Goal: Find specific page/section: Find specific page/section

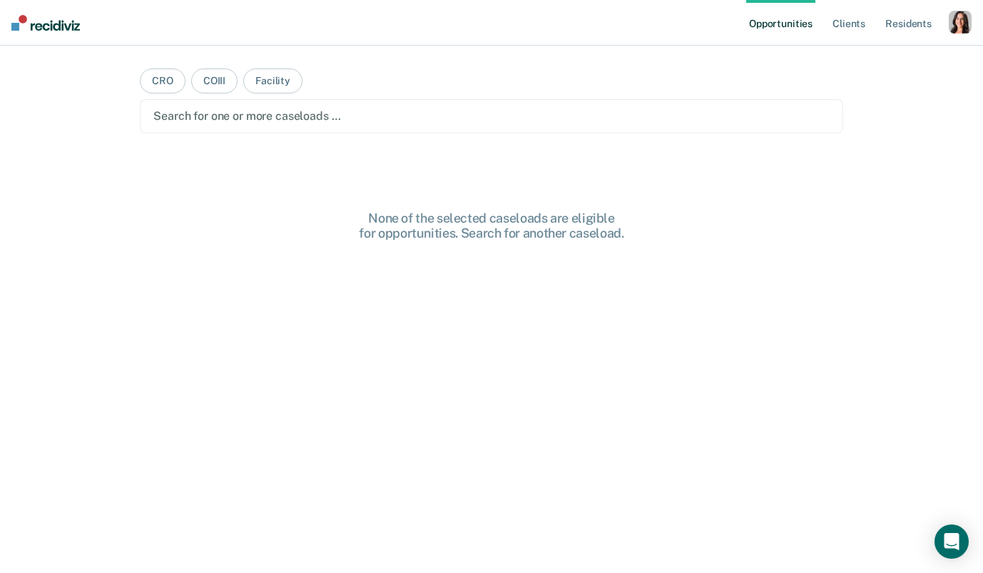
click at [955, 20] on div "button" at bounding box center [960, 22] width 23 height 23
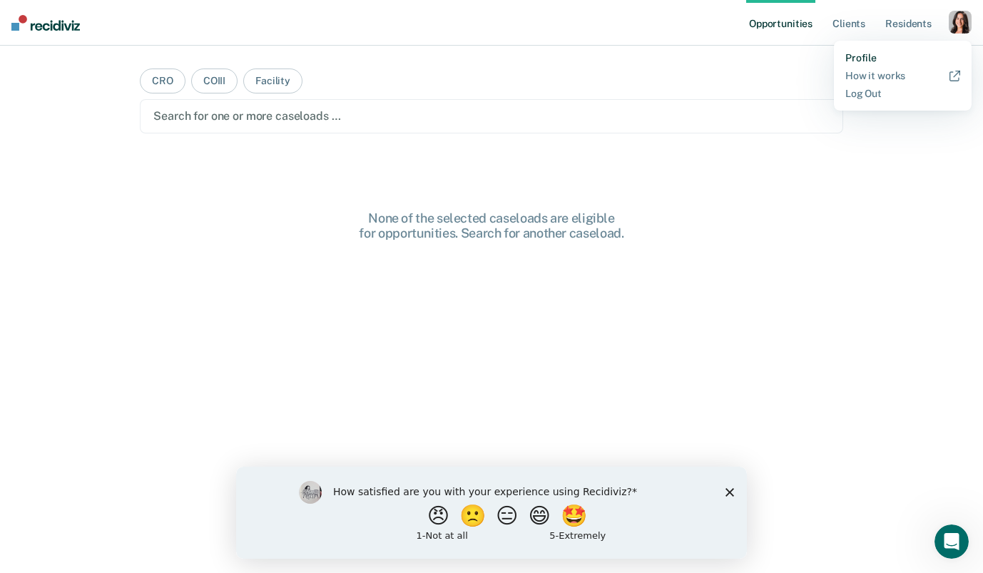
click at [873, 59] on link "Profile" at bounding box center [902, 58] width 115 height 12
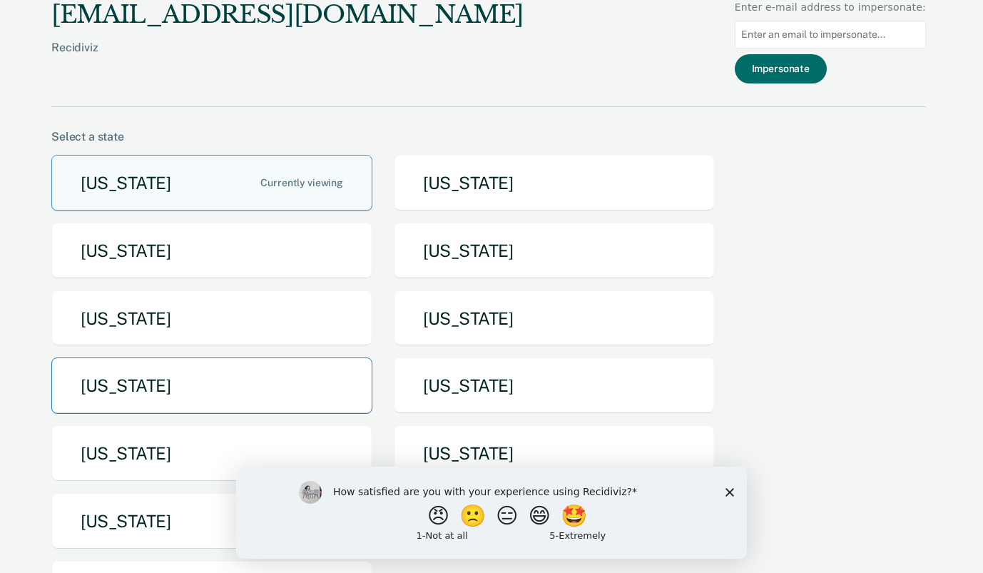
click at [262, 406] on button "[US_STATE]" at bounding box center [211, 385] width 321 height 56
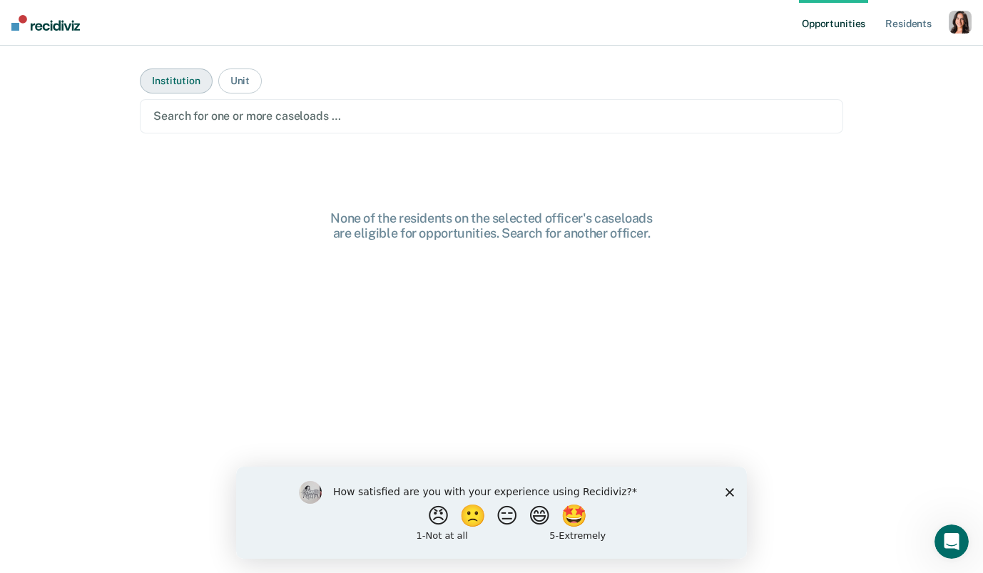
click at [200, 88] on button "Institution" at bounding box center [176, 80] width 72 height 25
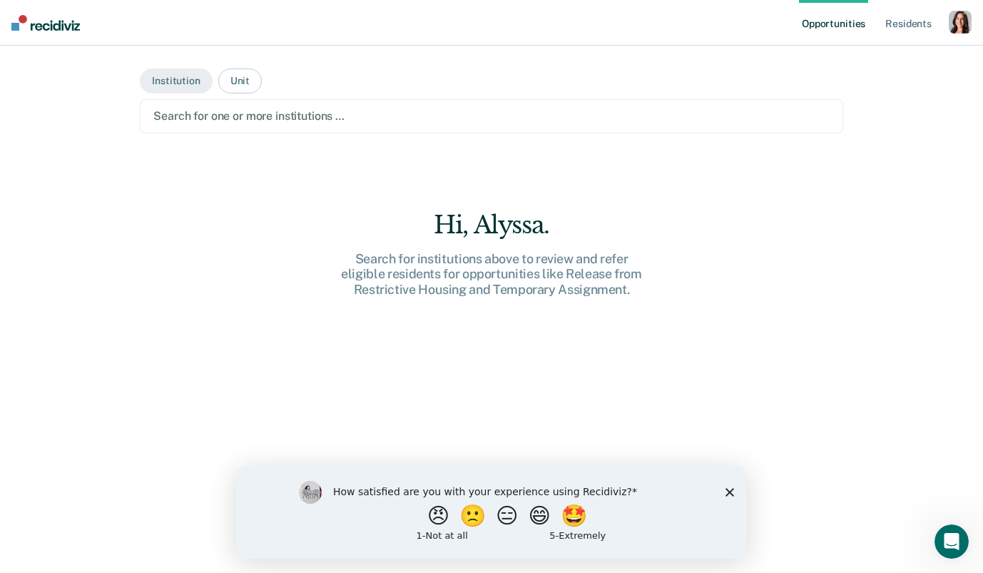
click at [210, 102] on div "Search for one or more institutions …" at bounding box center [492, 116] width 704 height 34
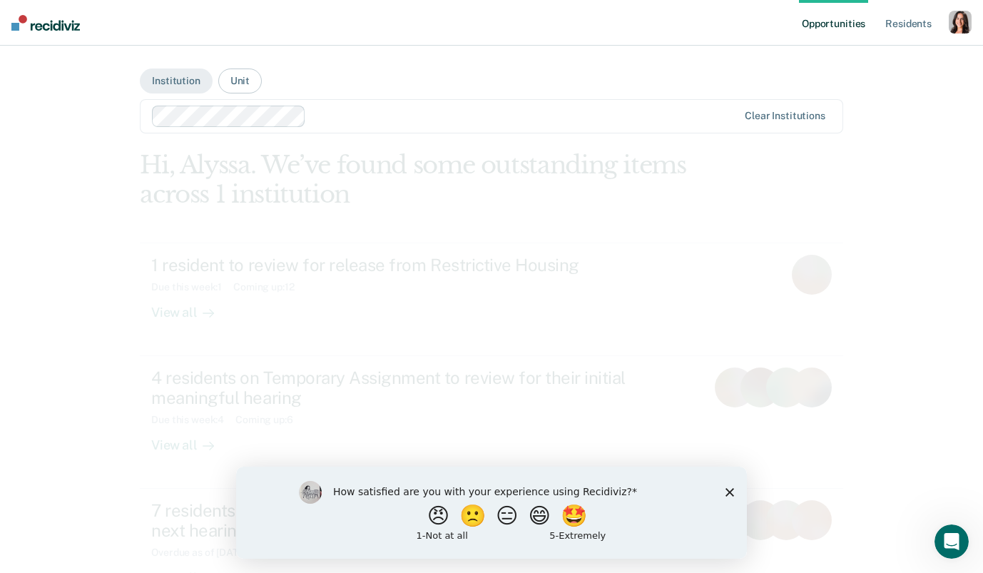
click at [730, 493] on icon "Close survey" at bounding box center [730, 491] width 9 height 9
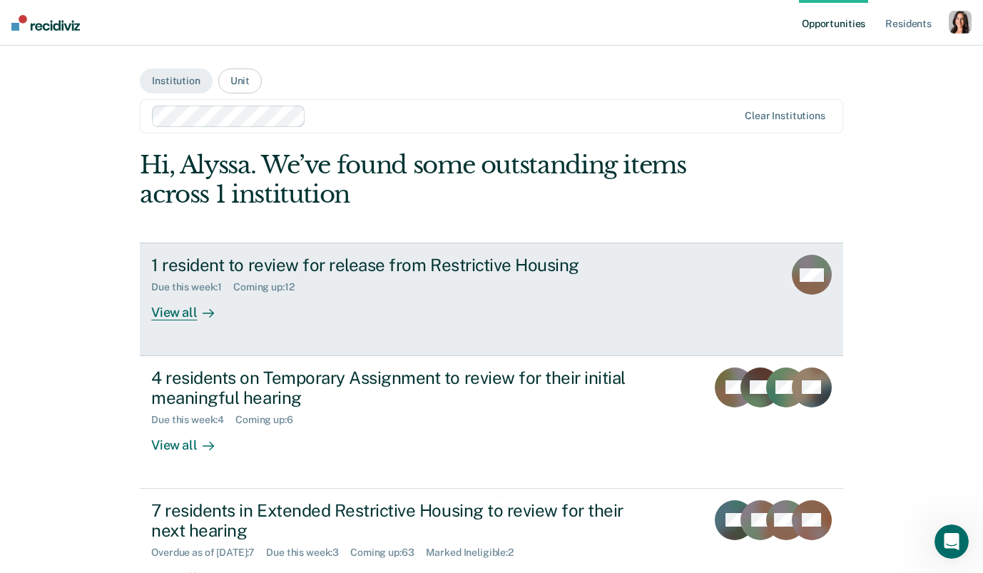
click at [229, 300] on div "View all" at bounding box center [191, 307] width 80 height 28
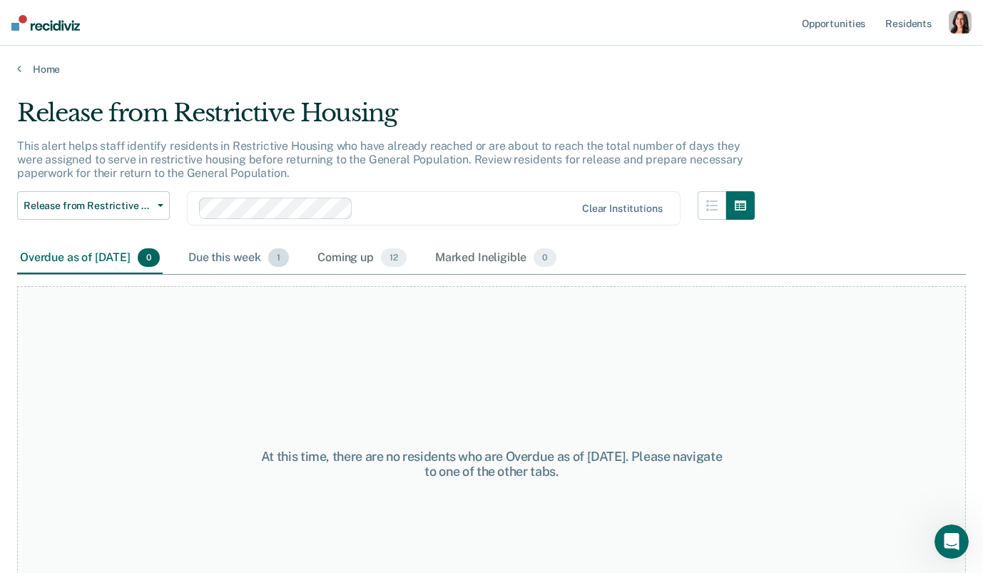
click at [266, 259] on div "Due this week 1" at bounding box center [239, 258] width 106 height 31
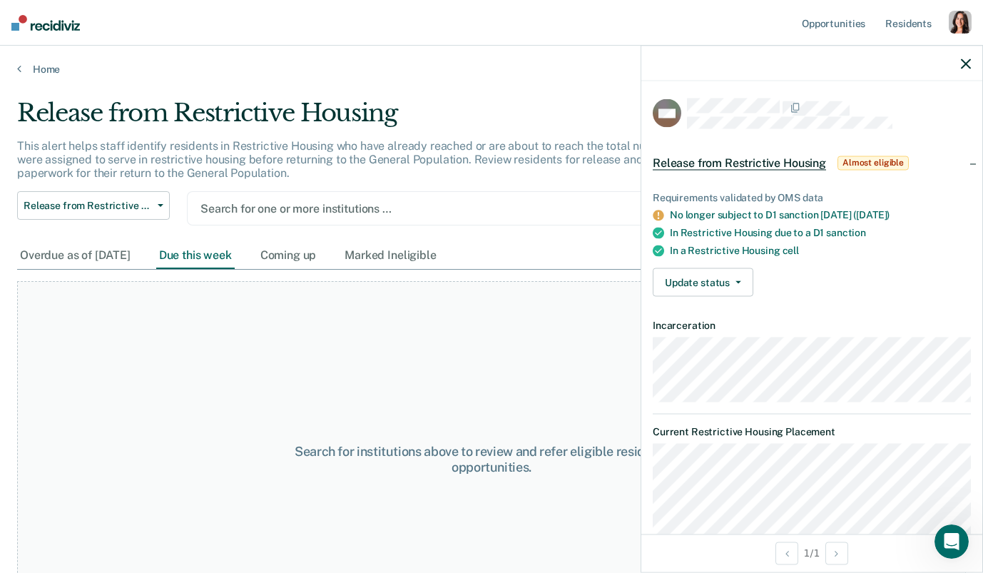
click at [962, 67] on icon "button" at bounding box center [966, 64] width 10 height 10
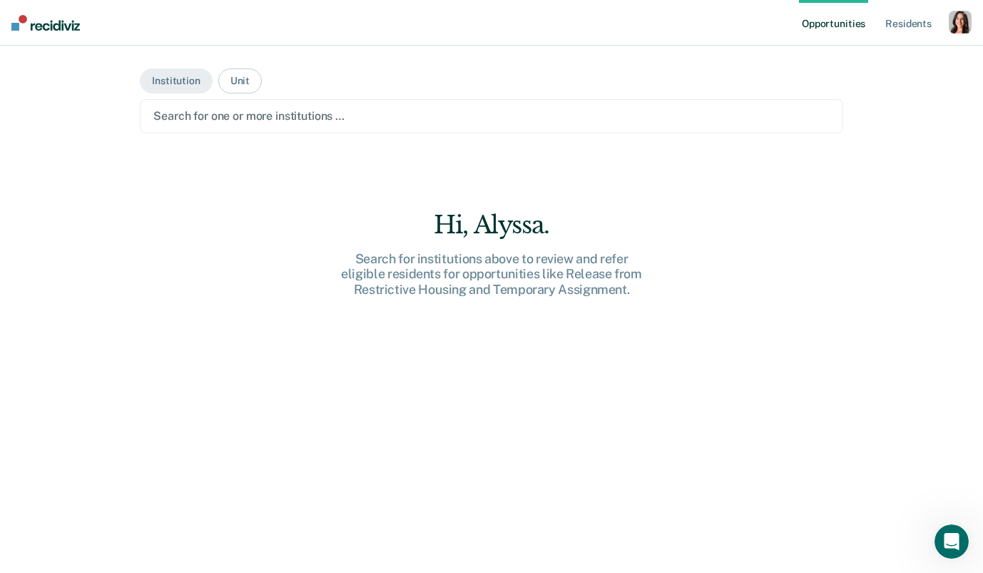
click at [218, 111] on div at bounding box center [491, 116] width 676 height 16
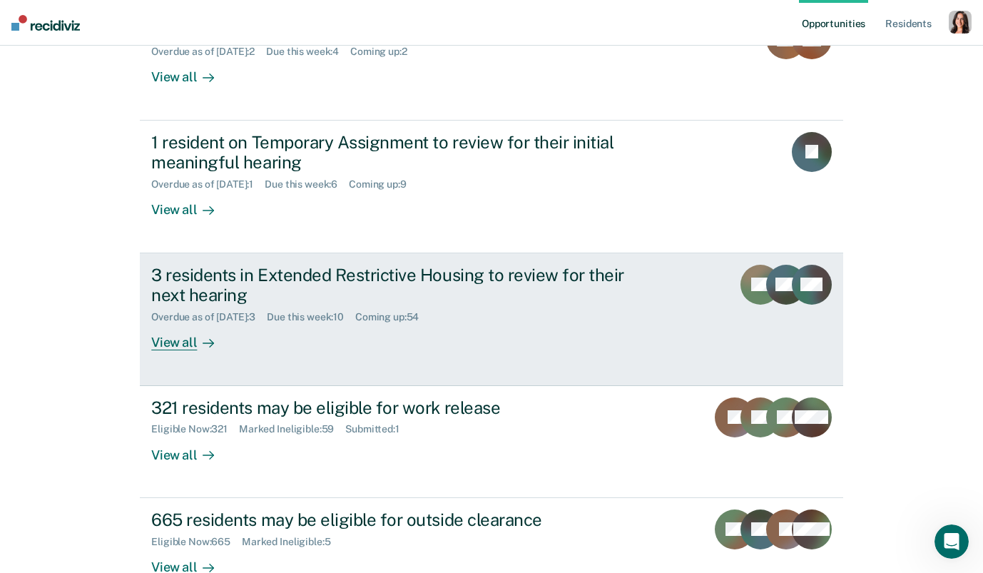
scroll to position [330, 0]
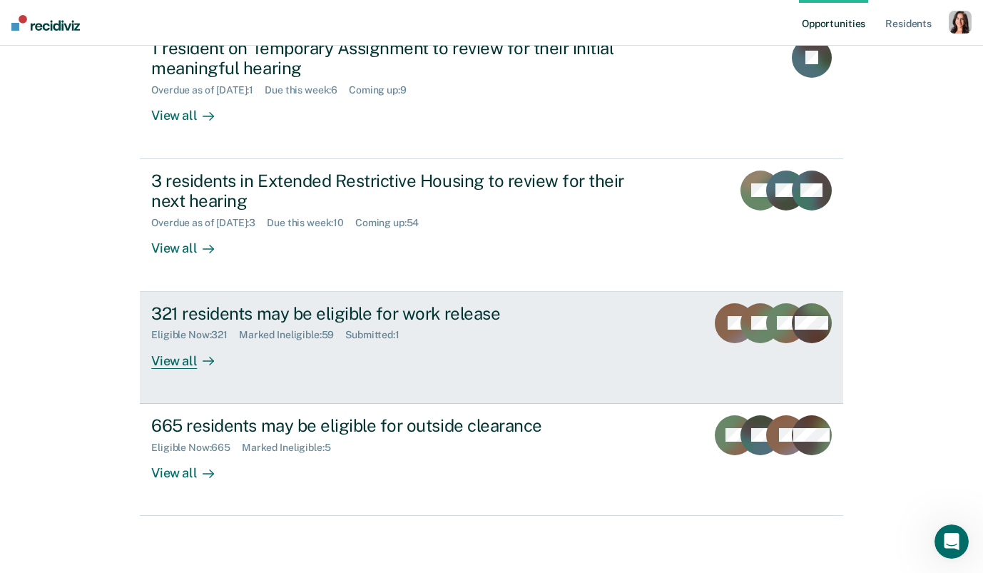
click at [183, 362] on div "View all" at bounding box center [191, 355] width 80 height 28
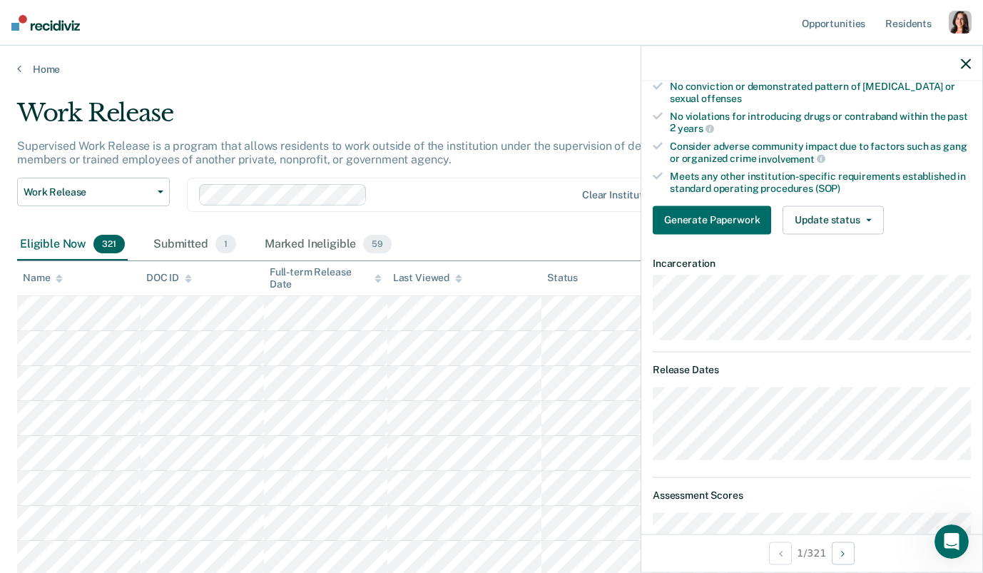
scroll to position [352, 0]
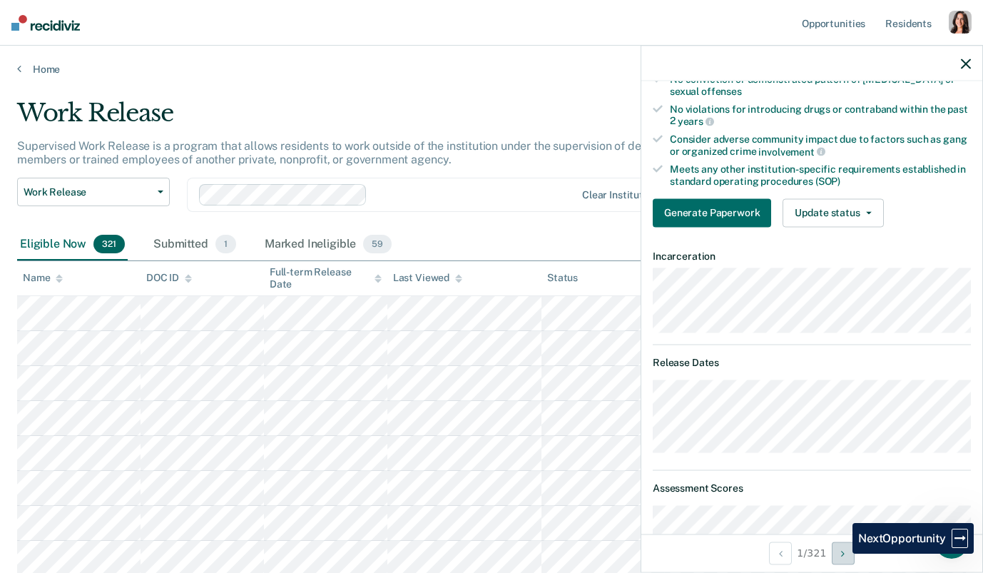
click at [842, 554] on icon "Next Opportunity" at bounding box center [843, 553] width 4 height 10
click at [844, 552] on icon "Next Opportunity" at bounding box center [843, 553] width 4 height 10
click at [839, 559] on button "Next Opportunity" at bounding box center [843, 553] width 23 height 23
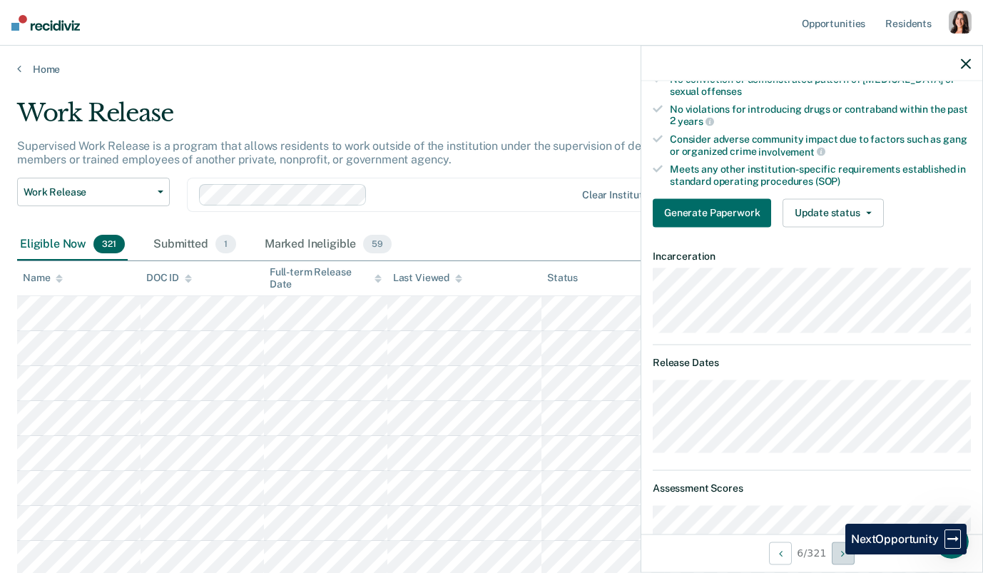
click at [835, 554] on button "Next Opportunity" at bounding box center [843, 553] width 23 height 23
click at [845, 551] on icon "Next Opportunity" at bounding box center [847, 553] width 4 height 10
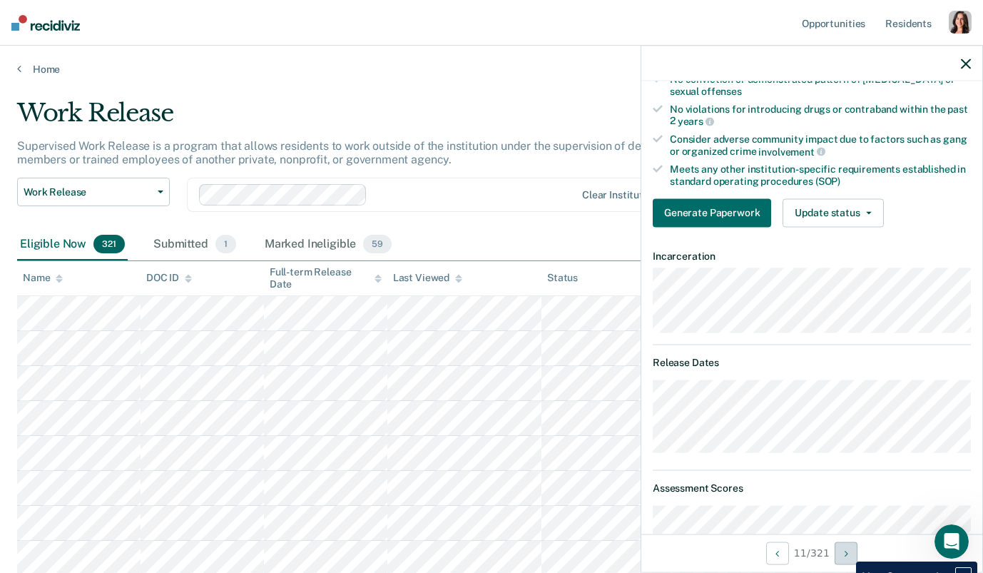
click at [845, 551] on icon "Next Opportunity" at bounding box center [847, 553] width 4 height 10
